Goal: Information Seeking & Learning: Check status

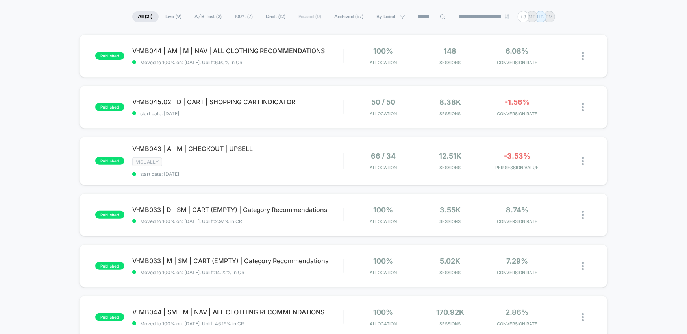
scroll to position [31, 0]
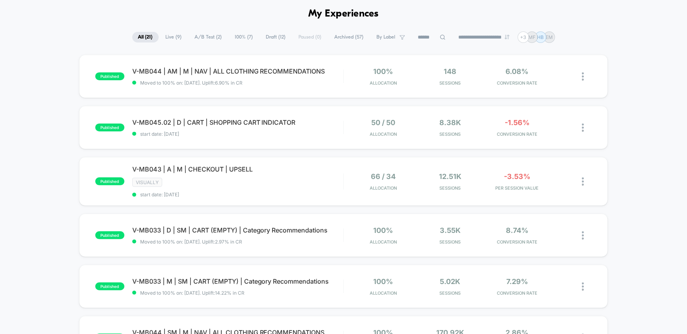
click at [198, 35] on span "A/B Test ( 2 )" at bounding box center [208, 37] width 39 height 11
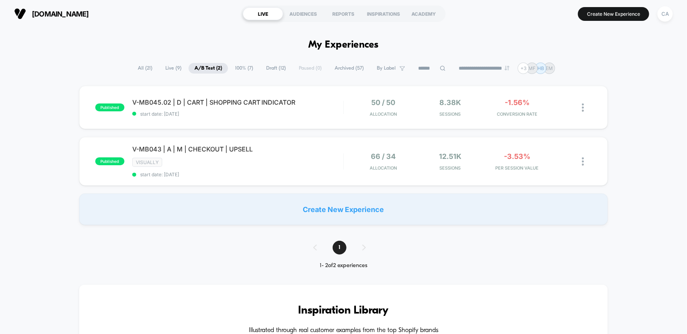
click at [638, 146] on div "published V-MB045.02 | D | CART | SHOPPING CART INDICATOR start date: [DATE] 50…" at bounding box center [343, 155] width 687 height 139
click at [237, 67] on span "100% ( 7 )" at bounding box center [244, 68] width 30 height 11
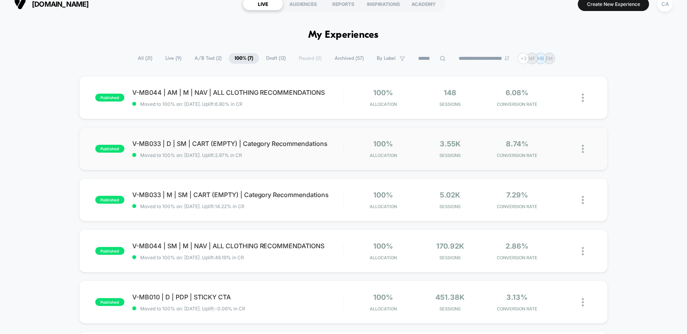
scroll to position [15, 0]
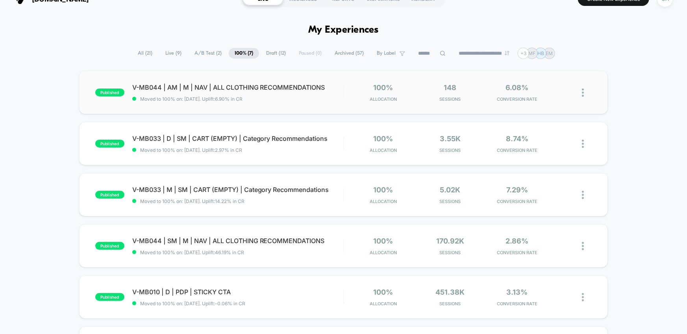
click at [323, 102] on div "published V-MB044 | AM | M | NAV | ALL CLOTHING RECOMMENDATIONS Moved to 100% o…" at bounding box center [343, 92] width 529 height 43
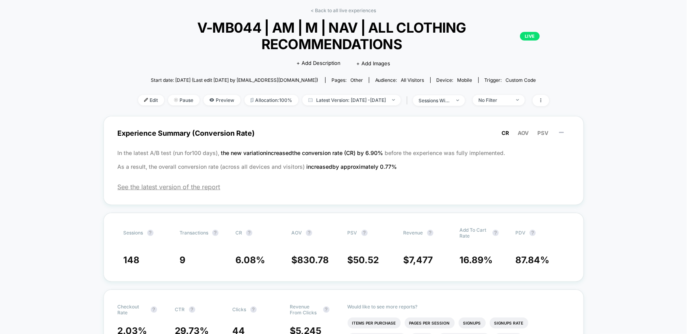
scroll to position [35, 0]
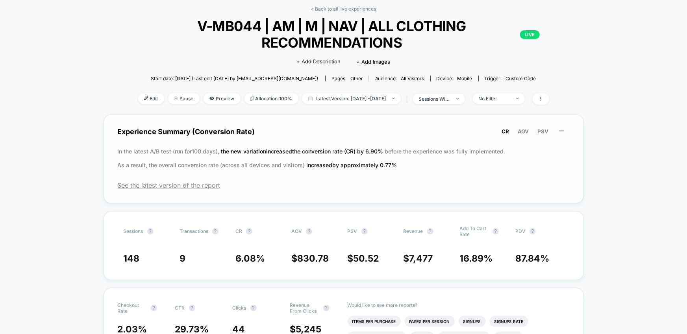
click at [160, 188] on div "Experience Summary (Conversion Rate) CR AOV PSV In the latest A/B test (run for…" at bounding box center [344, 159] width 481 height 89
click at [164, 186] on span "See the latest version of the report" at bounding box center [344, 186] width 452 height 8
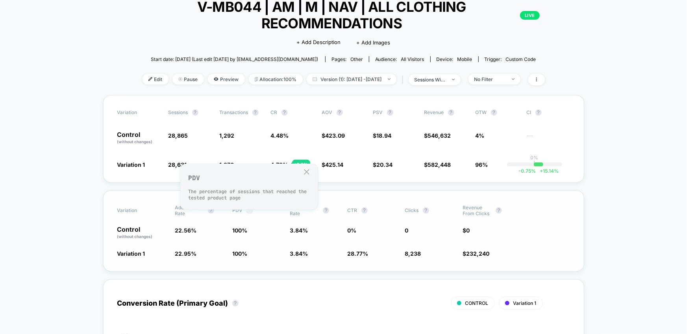
scroll to position [59, 0]
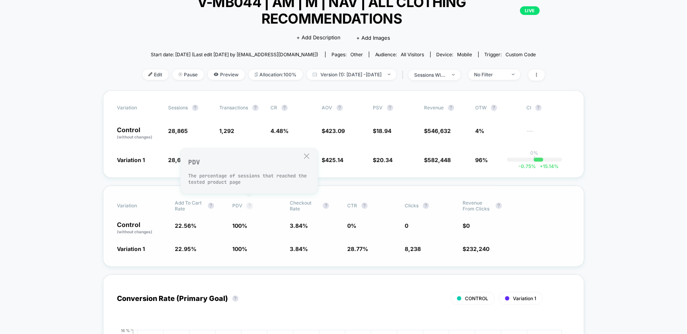
click at [247, 205] on button "?" at bounding box center [250, 206] width 6 height 6
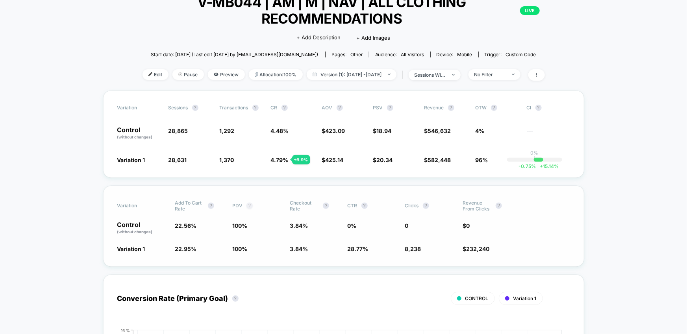
click at [247, 205] on button "?" at bounding box center [250, 206] width 6 height 6
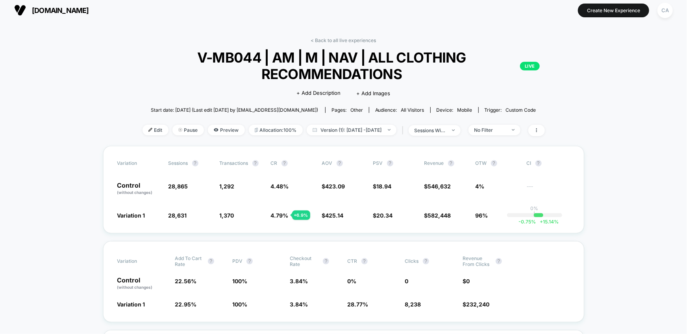
scroll to position [0, 0]
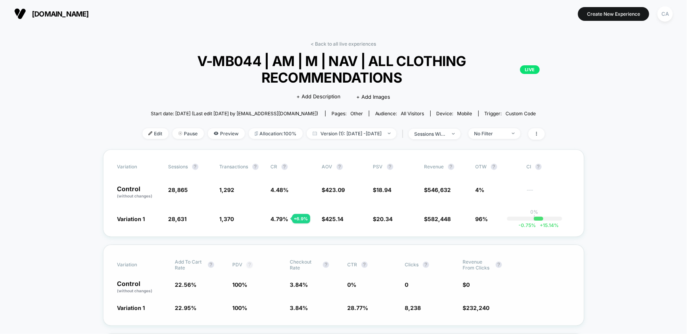
click at [249, 260] on span "PDV ?" at bounding box center [253, 265] width 43 height 12
click at [338, 44] on link "< Back to all live experiences" at bounding box center [343, 44] width 65 height 6
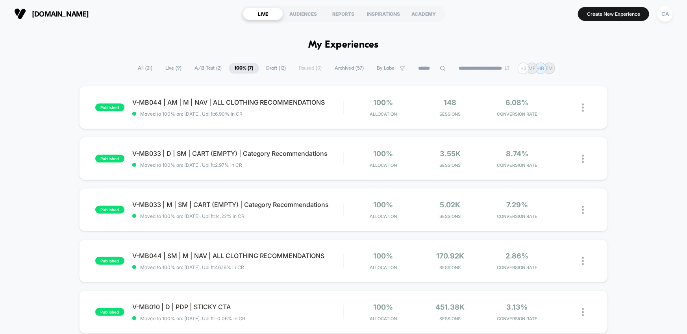
click at [639, 137] on div "published V-MB044 | AM | M | NAV | ALL CLOTHING RECOMMENDATIONS Moved to 100% o…" at bounding box center [343, 282] width 687 height 392
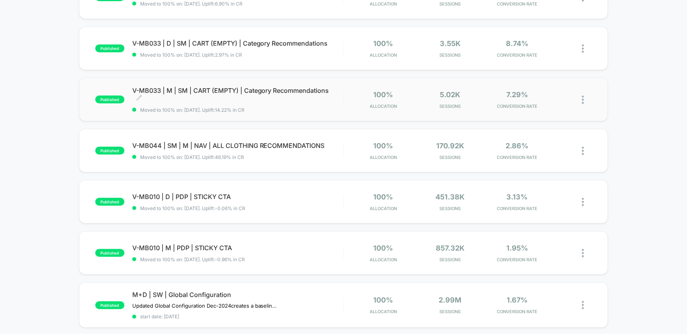
scroll to position [109, 0]
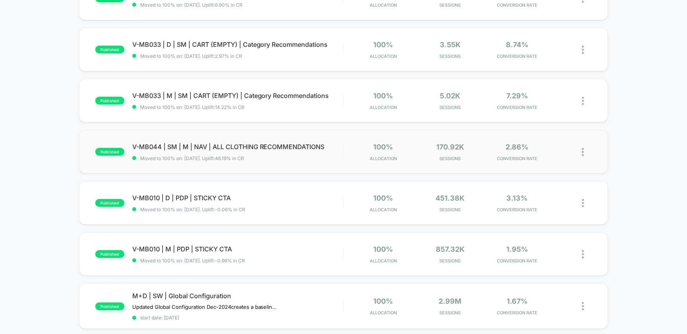
click at [317, 142] on div "published V-MB044 | SM | M | NAV | ALL CLOTHING RECOMMENDATIONS Moved to 100% o…" at bounding box center [343, 151] width 529 height 43
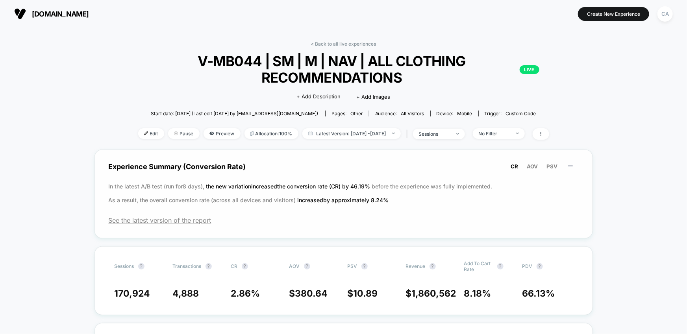
click at [195, 225] on div "Experience Summary (Conversion Rate) CR AOV PSV In the latest A/B test (run for…" at bounding box center [344, 194] width 499 height 89
click at [195, 223] on div "Experience Summary (Conversion Rate) CR AOV PSV In the latest A/B test (run for…" at bounding box center [344, 194] width 499 height 89
drag, startPoint x: 199, startPoint y: 222, endPoint x: 205, endPoint y: 223, distance: 6.4
click at [199, 222] on span "See the latest version of the report" at bounding box center [344, 221] width 470 height 8
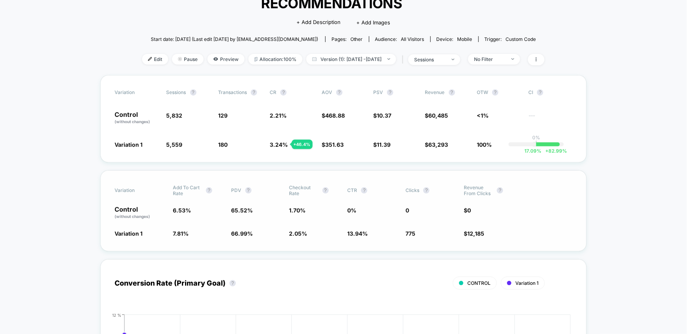
scroll to position [107, 0]
